Goal: Transaction & Acquisition: Subscribe to service/newsletter

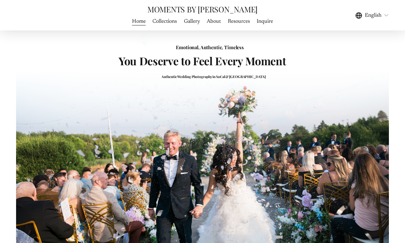
click at [165, 23] on link "Collections" at bounding box center [164, 21] width 24 height 9
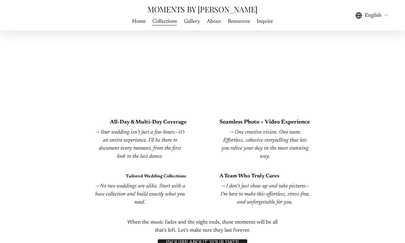
scroll to position [1057, 0]
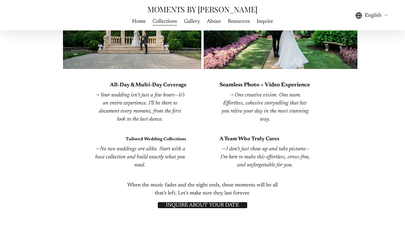
click at [0, 0] on span "WEDDING FILMS" at bounding box center [0, 0] width 0 height 0
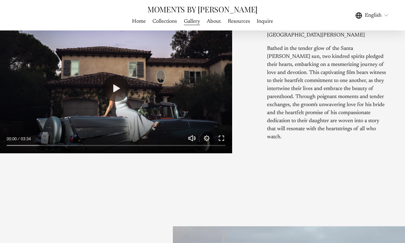
scroll to position [372, 0]
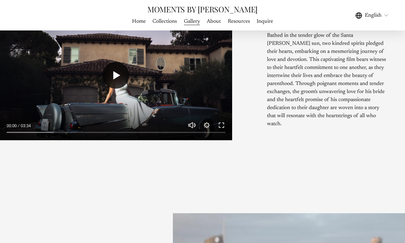
click at [110, 77] on button "Play" at bounding box center [115, 75] width 27 height 27
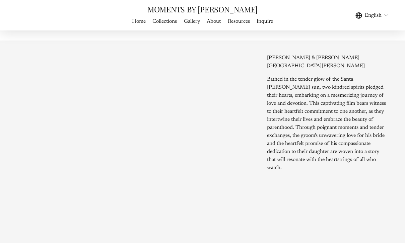
scroll to position [302, 0]
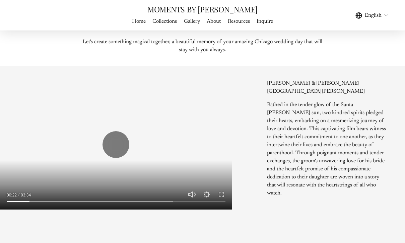
click at [100, 132] on div at bounding box center [116, 144] width 232 height 130
type input "*****"
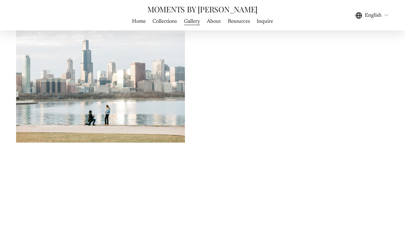
scroll to position [2003, 0]
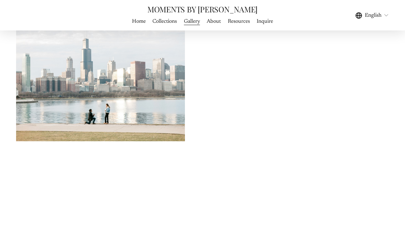
click at [237, 18] on link "Resources" at bounding box center [239, 21] width 22 height 9
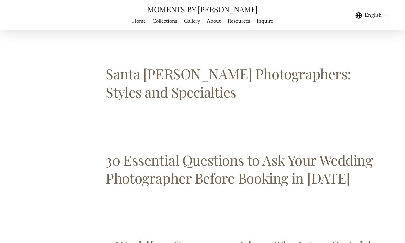
scroll to position [506, 0]
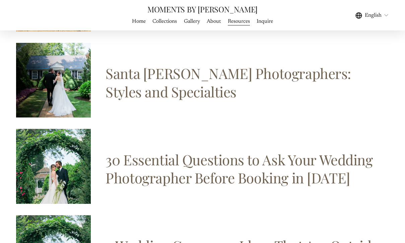
click at [258, 21] on link "Inquire" at bounding box center [264, 21] width 16 height 9
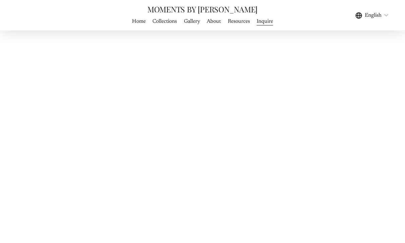
scroll to position [248, 0]
click at [68, 154] on div "CONNECT WITH ME IF MY WORK RESONATES WITH YOU, GET IN TOUCH VIA THE CONTACT FOR…" at bounding box center [202, 129] width 405 height 678
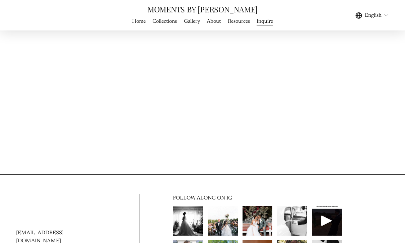
scroll to position [554, 0]
